Goal: Transaction & Acquisition: Book appointment/travel/reservation

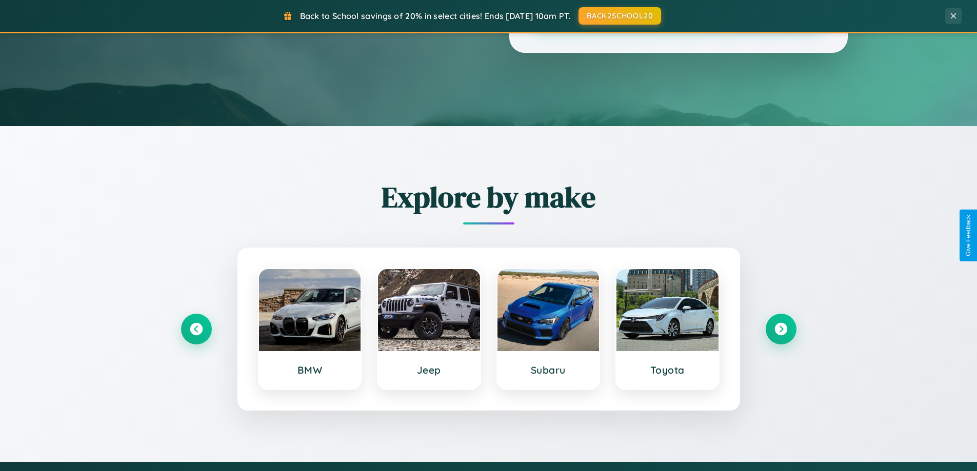
scroll to position [442, 0]
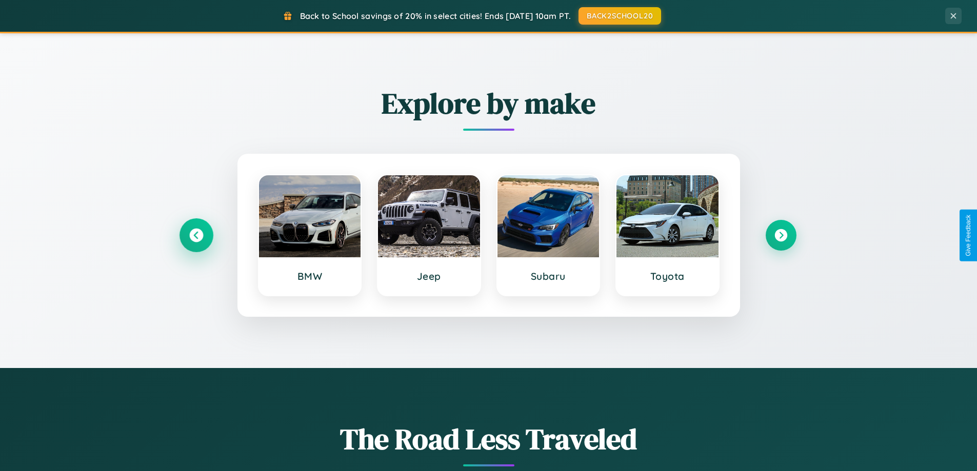
click at [196, 235] on icon at bounding box center [196, 236] width 14 height 14
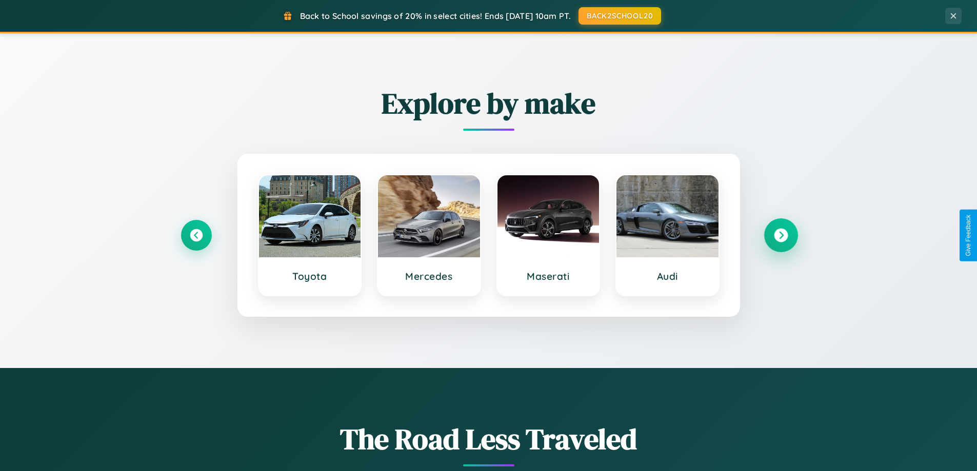
click at [781, 235] on icon at bounding box center [781, 236] width 14 height 14
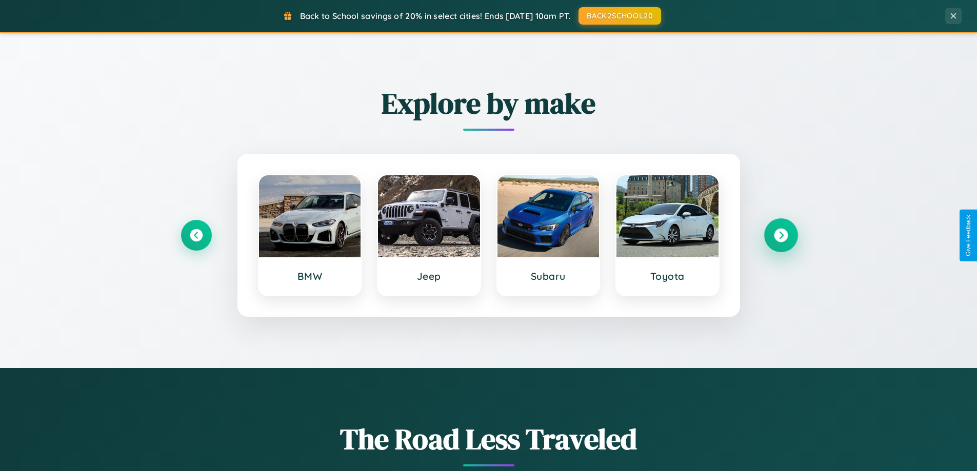
click at [781, 235] on icon at bounding box center [781, 236] width 14 height 14
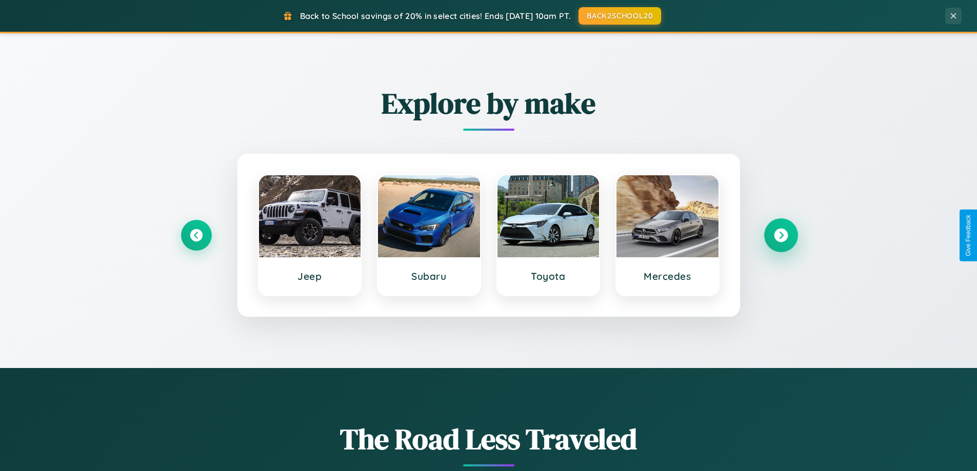
click at [781, 235] on icon at bounding box center [781, 236] width 14 height 14
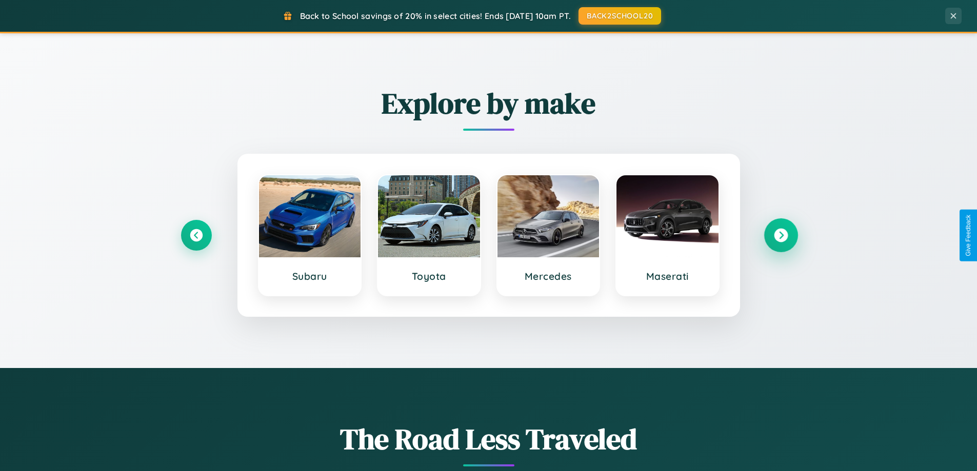
click at [781, 235] on icon at bounding box center [781, 236] width 14 height 14
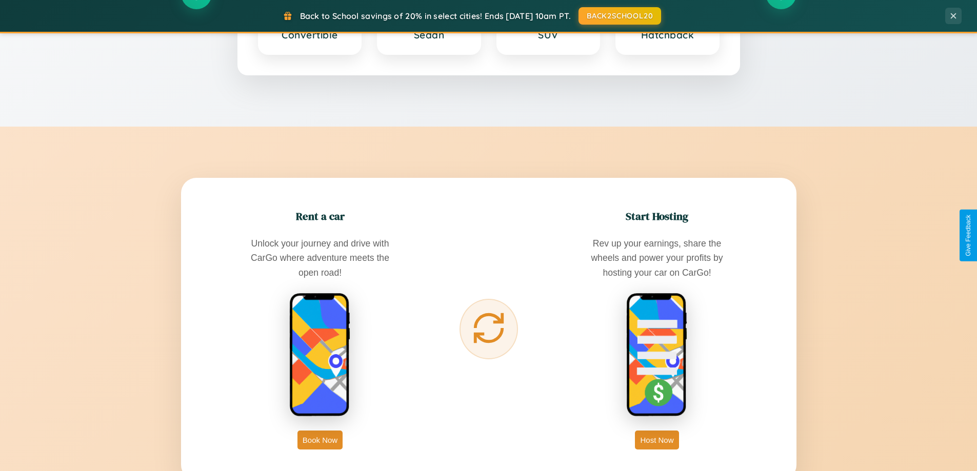
scroll to position [1648, 0]
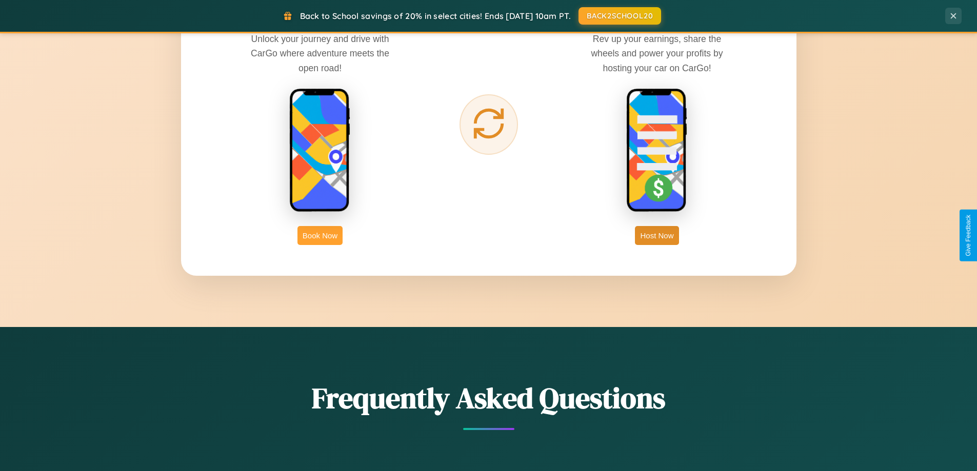
click at [320, 235] on button "Book Now" at bounding box center [319, 235] width 45 height 19
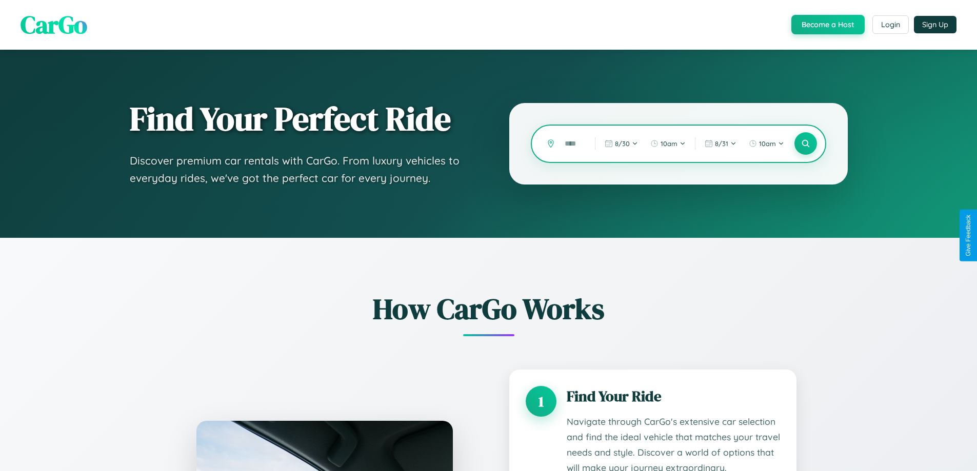
click at [572, 144] on input "text" at bounding box center [572, 144] width 25 height 18
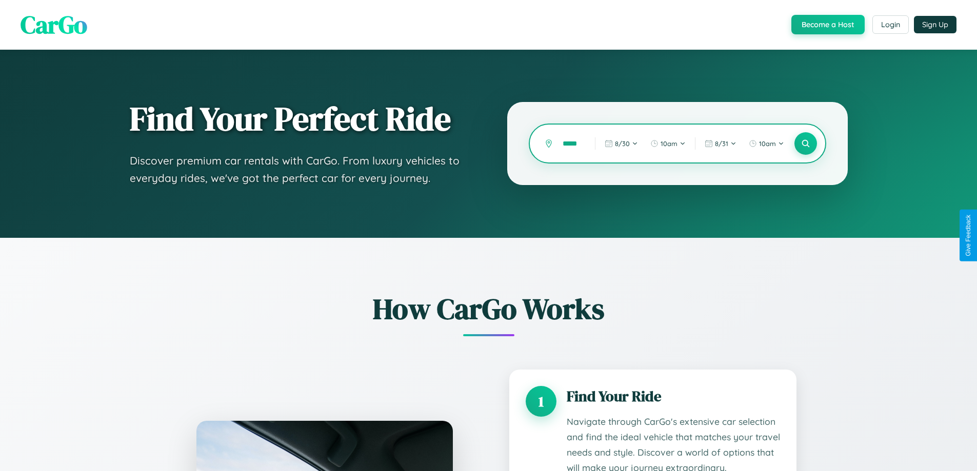
scroll to position [0, 6]
type input "*****"
click at [805, 144] on icon at bounding box center [806, 144] width 10 height 10
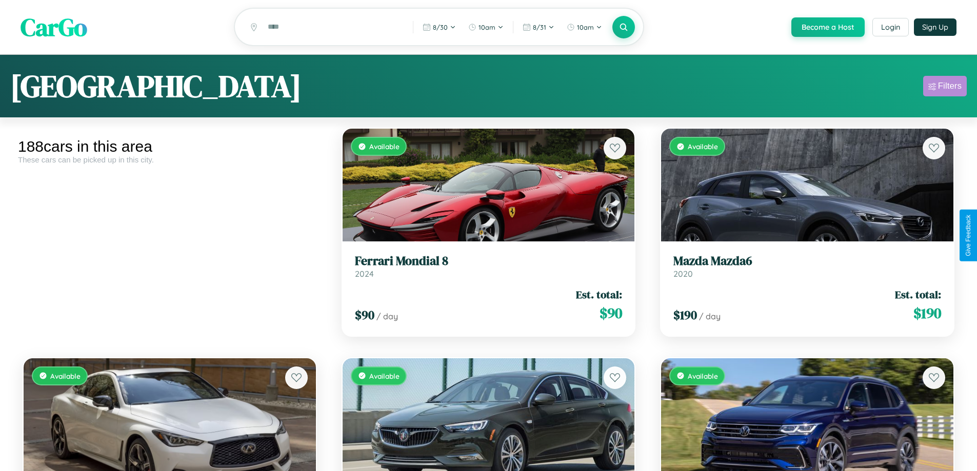
click at [945, 88] on div "Filters" at bounding box center [950, 86] width 24 height 10
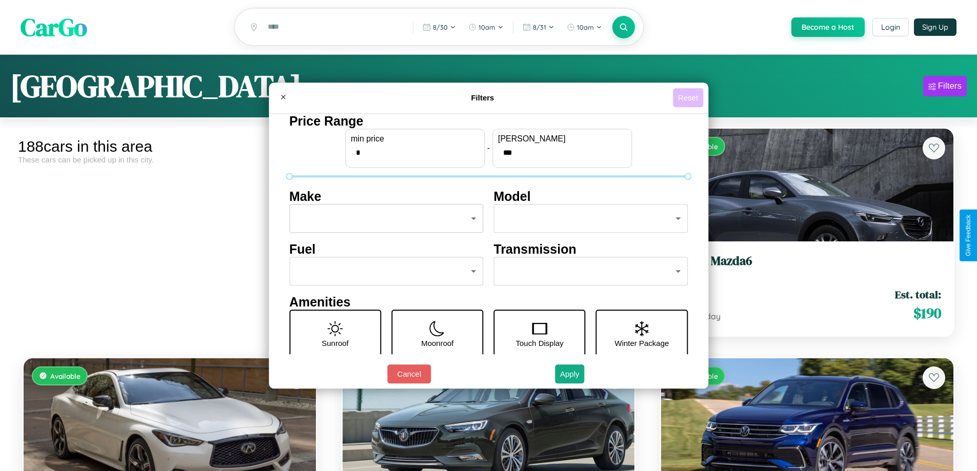
click at [689, 97] on button "Reset" at bounding box center [688, 97] width 30 height 19
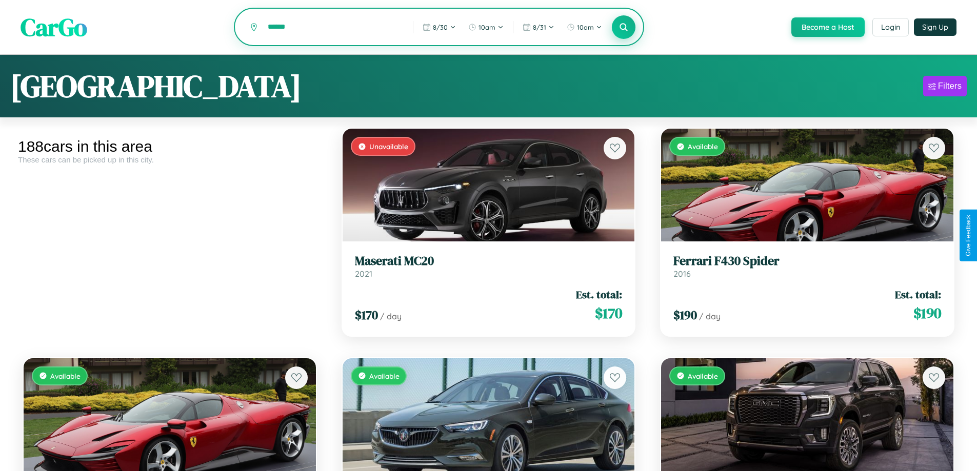
type input "******"
click at [623, 28] on icon at bounding box center [624, 27] width 10 height 10
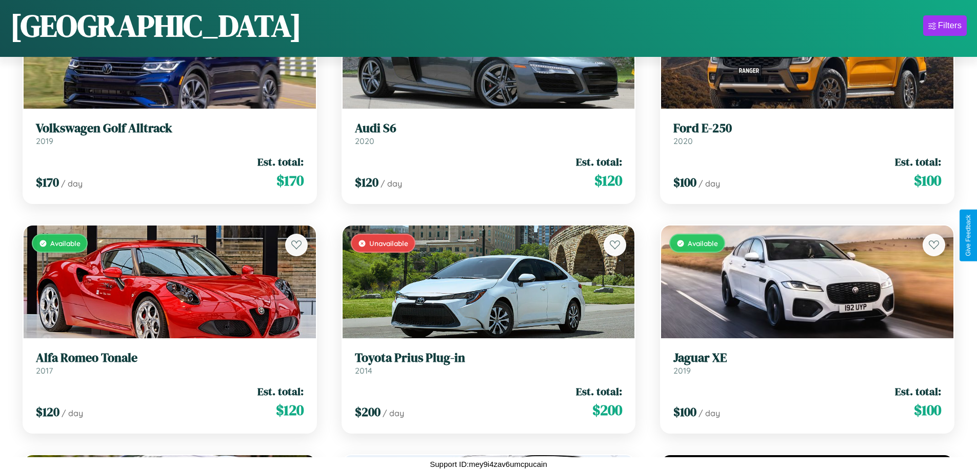
scroll to position [6116, 0]
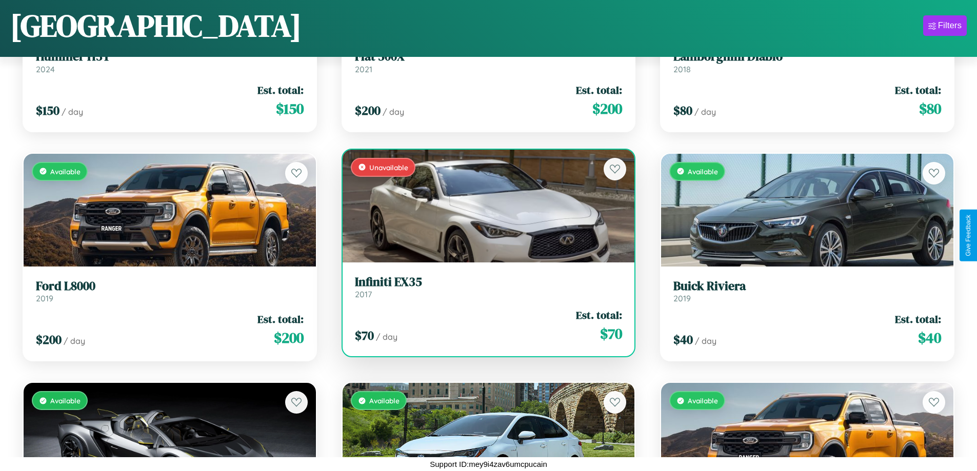
click at [484, 291] on link "Infiniti EX35 2017" at bounding box center [489, 287] width 268 height 25
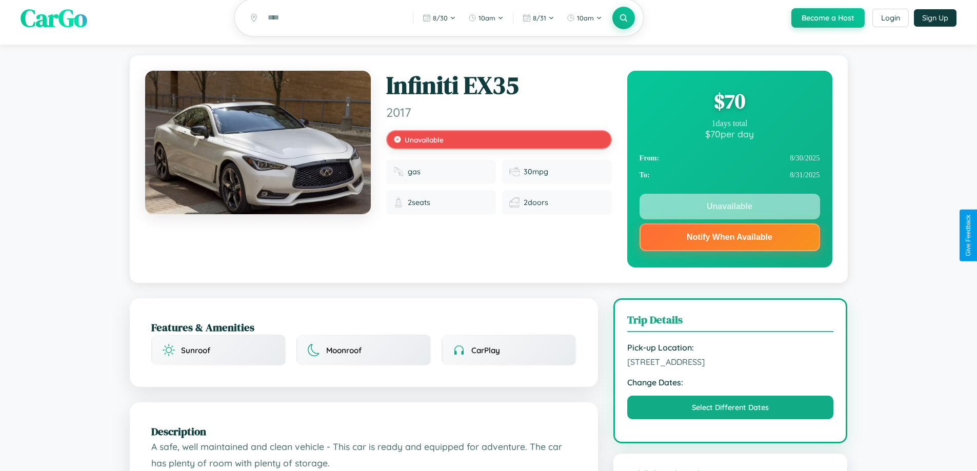
scroll to position [298, 0]
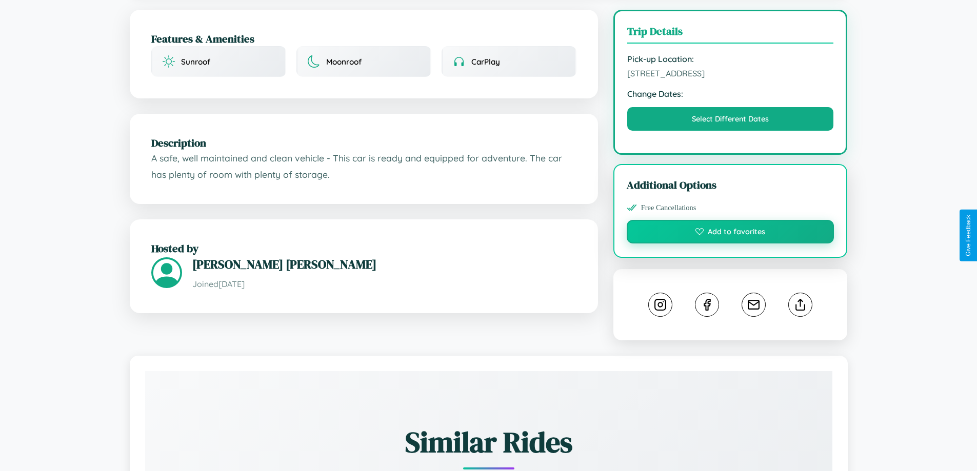
click at [730, 233] on button "Add to favorites" at bounding box center [731, 232] width 208 height 24
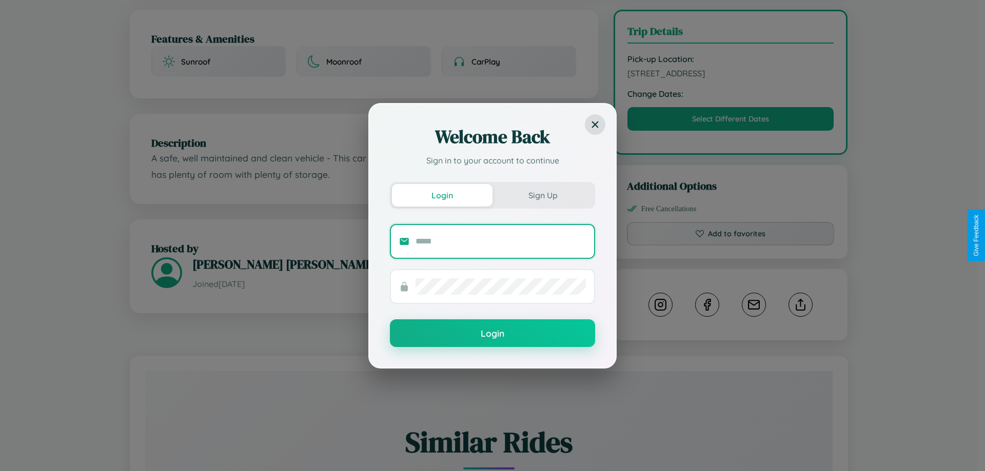
click at [501, 241] on input "text" at bounding box center [500, 241] width 170 height 16
type input "**********"
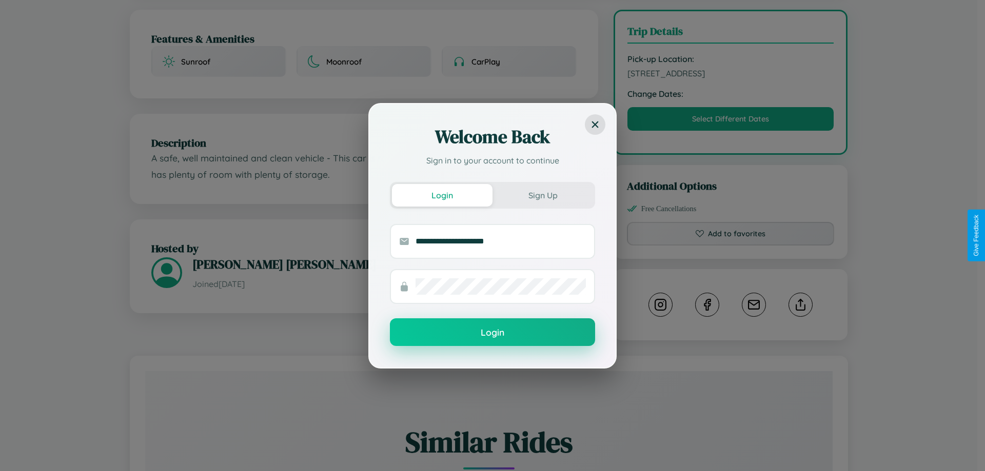
click at [492, 333] on button "Login" at bounding box center [492, 333] width 205 height 28
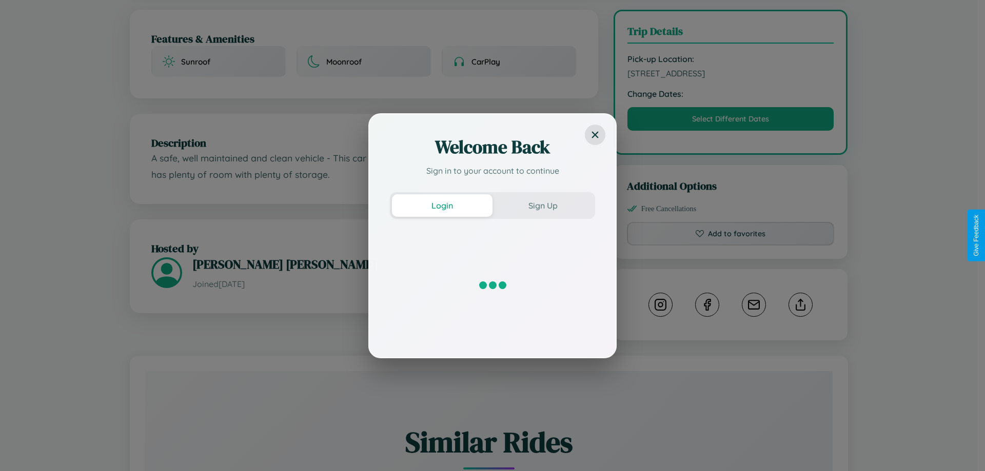
click at [730, 235] on div "Welcome Back Sign in to your account to continue Login Sign Up" at bounding box center [492, 235] width 985 height 471
